Goal: Task Accomplishment & Management: Complete application form

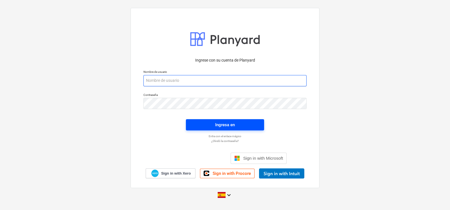
type input "[EMAIL_ADDRESS][DOMAIN_NAME]"
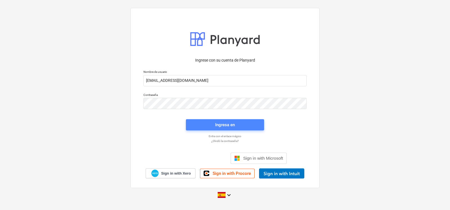
click at [226, 126] on div "Ingresa en" at bounding box center [225, 124] width 20 height 7
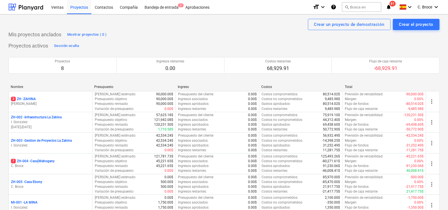
click at [39, 160] on p "7 ZH-004 - Casa Mahogany" at bounding box center [33, 161] width 44 height 5
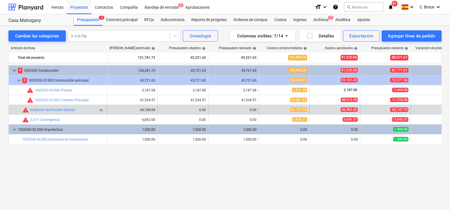
click at [59, 107] on div "warning Instlacion de Panales [PERSON_NAME]" at bounding box center [48, 110] width 53 height 7
click at [59, 110] on link "Instlacion de Panales Solares" at bounding box center [52, 110] width 45 height 4
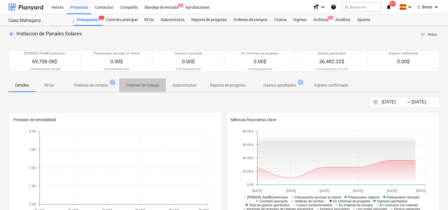
click at [156, 86] on p "Órdenes de trabajo" at bounding box center [142, 85] width 33 height 6
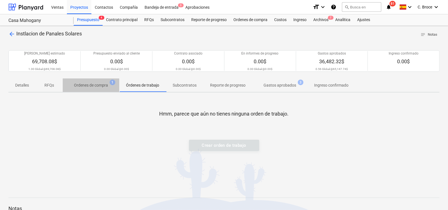
click at [107, 85] on p "Ordenes de compra" at bounding box center [91, 85] width 34 height 6
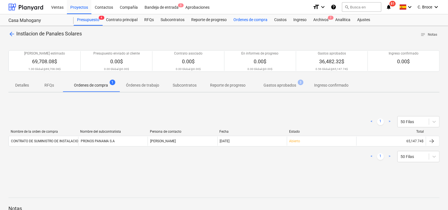
click at [256, 23] on div "Ordenes de compra" at bounding box center [250, 19] width 41 height 11
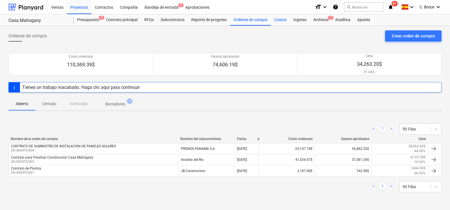
click at [282, 21] on div "Costos" at bounding box center [280, 19] width 19 height 11
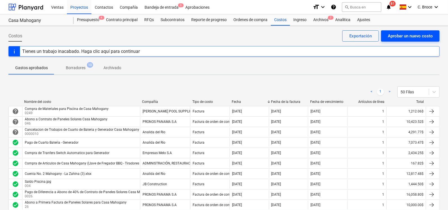
click at [402, 35] on div "Aprobar un nuevo costo" at bounding box center [410, 35] width 45 height 7
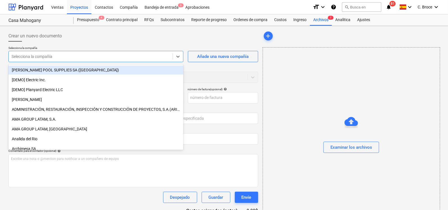
click at [72, 60] on div "Selecciona la compañía" at bounding box center [91, 57] width 164 height 8
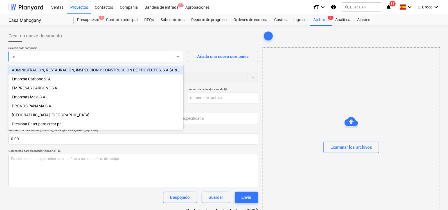
type input "pro"
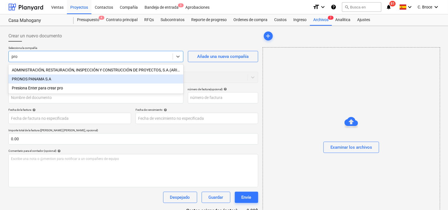
click at [51, 81] on div "PRONOS PANAMA S.A" at bounding box center [95, 79] width 175 height 9
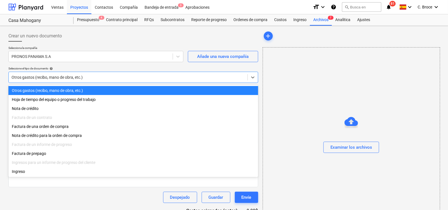
click at [51, 80] on div "Otros gastos (recibo, mano de obra, etc.)" at bounding box center [128, 77] width 239 height 8
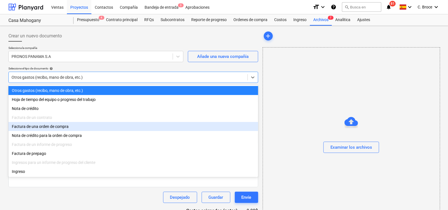
click at [41, 131] on div "Factura de una orden de compra" at bounding box center [133, 126] width 250 height 9
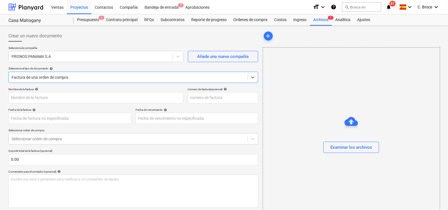
scroll to position [0, 0]
click at [34, 97] on input "text" at bounding box center [95, 97] width 175 height 11
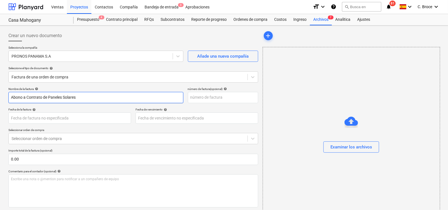
type input "Abono a Contrato de Paneles Solares"
click at [344, 145] on div "Examinar los archivos" at bounding box center [352, 146] width 42 height 7
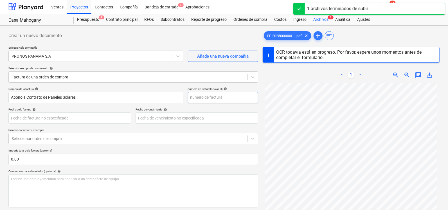
click at [196, 96] on input "text" at bounding box center [223, 97] width 70 height 11
click at [246, 84] on div "Selecciona la compañía PRONOS PANAMA S.A Añade una nueva compañía Seleccione el…" at bounding box center [133, 66] width 250 height 41
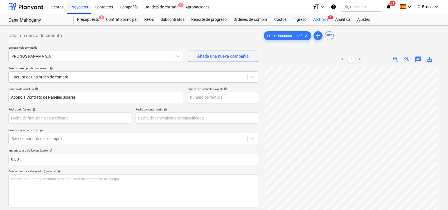
click at [241, 95] on input "text" at bounding box center [223, 97] width 70 height 11
type input "042"
click at [273, 57] on div "< 1 > zoom_in zoom_out chat 0 save_alt" at bounding box center [351, 59] width 177 height 16
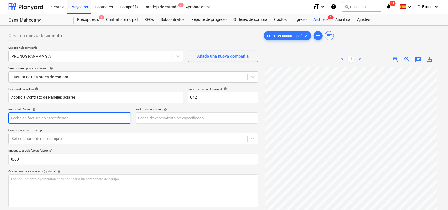
click at [49, 121] on body "Ventas Proyectos Contactos Compañía Bandeja de entrada 3 Aprobaciones format_si…" at bounding box center [224, 105] width 448 height 210
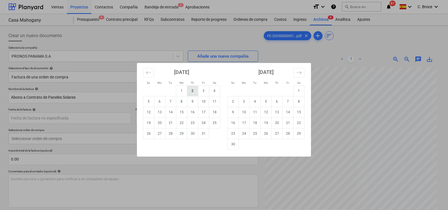
click at [194, 92] on td "2" at bounding box center [192, 91] width 11 height 11
type input "[DATE]"
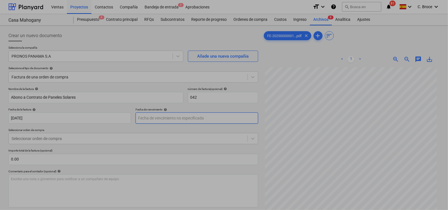
click at [204, 120] on body "Ventas Proyectos Contactos Compañía Bandeja de entrada 3 Aprobaciones format_si…" at bounding box center [224, 105] width 448 height 210
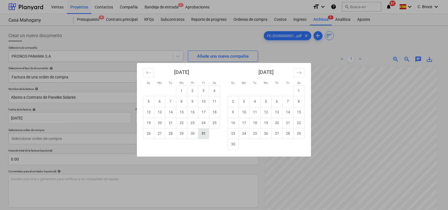
click at [205, 136] on td "31" at bounding box center [203, 133] width 11 height 11
type input "[DATE]"
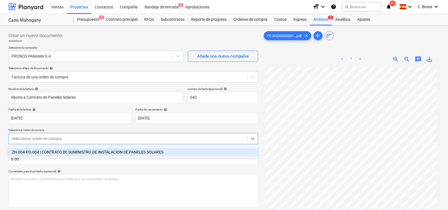
click at [33, 140] on div at bounding box center [128, 139] width 233 height 6
click at [39, 149] on div "ZH-004-PO-004 | CONTRATO DE SUMINISTRO DE INSTALACION DE PANELES SOLARES" at bounding box center [133, 152] width 250 height 9
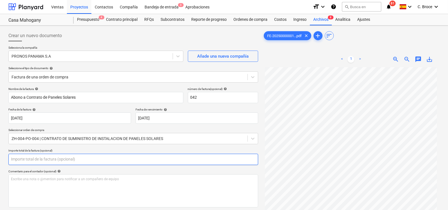
click at [35, 161] on input "text" at bounding box center [133, 159] width 250 height 11
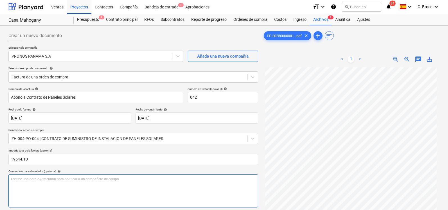
type input "19,544.10"
click at [33, 181] on p "Escribe una nota o @mention para notificar a un compañero de equipo ﻿" at bounding box center [133, 179] width 245 height 5
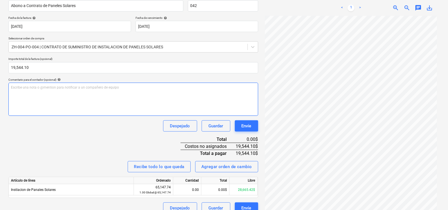
scroll to position [93, 0]
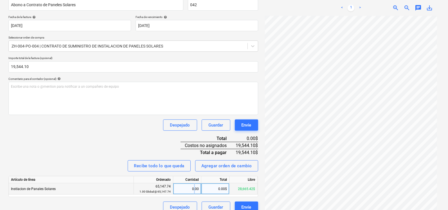
click at [194, 188] on div "0.00" at bounding box center [187, 188] width 23 height 11
type input "1"
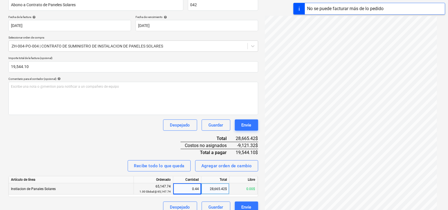
click at [207, 188] on div "28,665.42$" at bounding box center [215, 188] width 28 height 11
click at [196, 188] on div "0.44" at bounding box center [187, 188] width 23 height 11
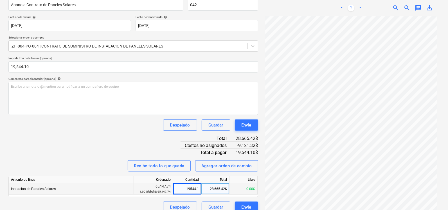
type input "19544.10"
click at [170, 149] on div "Nombre de la factura help Abono a Contrato de Paneles [PERSON_NAME] número de f…" at bounding box center [133, 104] width 250 height 218
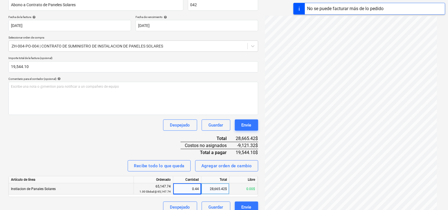
click at [222, 188] on div "28,665.42$" at bounding box center [215, 188] width 28 height 11
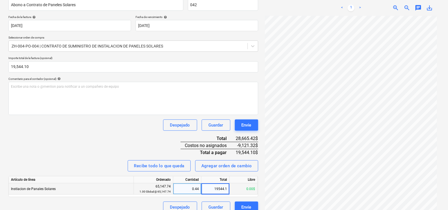
type input "19544.10"
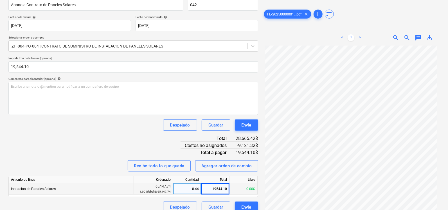
scroll to position [23, 0]
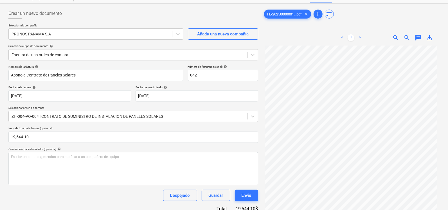
click at [148, 200] on div "Despejado Guardar Envíe" at bounding box center [133, 195] width 250 height 11
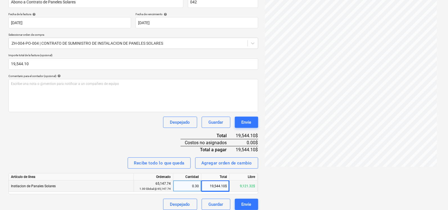
scroll to position [100, 0]
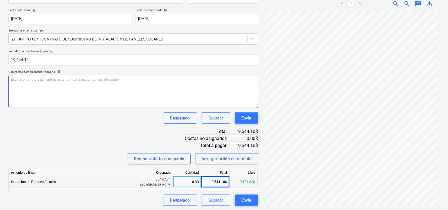
click at [61, 87] on div "Escribe una nota o @mention para notificar a un compañero de equipo ﻿" at bounding box center [133, 91] width 250 height 33
click at [57, 137] on div "Nombre de la factura help Abono a Contrato de Paneles [PERSON_NAME] número de f…" at bounding box center [133, 97] width 250 height 218
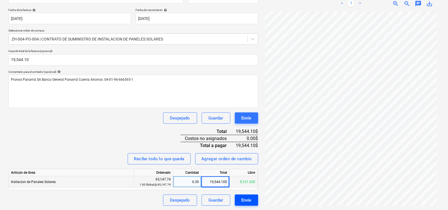
click at [248, 202] on div "Envíe" at bounding box center [247, 200] width 10 height 7
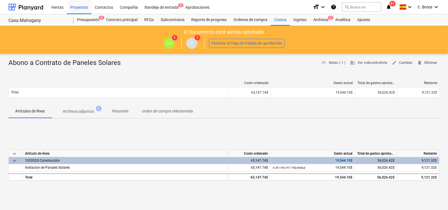
drag, startPoint x: 336, startPoint y: 160, endPoint x: 350, endPoint y: 161, distance: 14.1
click at [350, 161] on div "19,544.10$" at bounding box center [313, 160] width 80 height 7
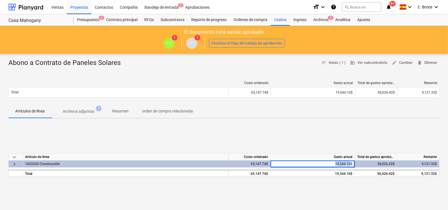
drag, startPoint x: 336, startPoint y: 164, endPoint x: 350, endPoint y: 165, distance: 14.6
click at [350, 165] on div "19,544.10$" at bounding box center [313, 164] width 80 height 7
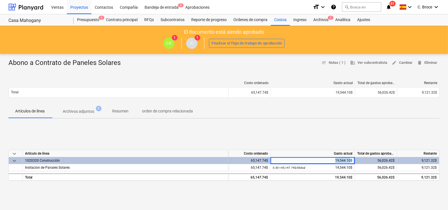
drag, startPoint x: 350, startPoint y: 161, endPoint x: 336, endPoint y: 159, distance: 14.5
click at [336, 159] on div "19,544.10$" at bounding box center [313, 160] width 80 height 7
